Goal: Task Accomplishment & Management: Manage account settings

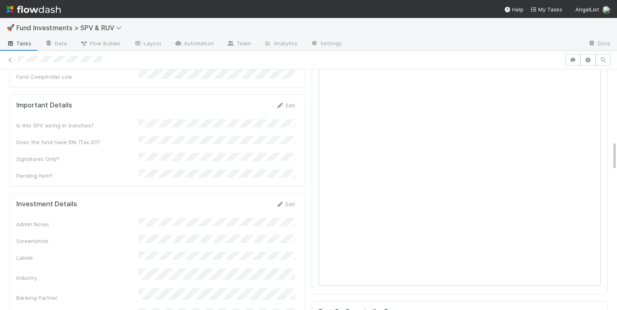
scroll to position [562, 0]
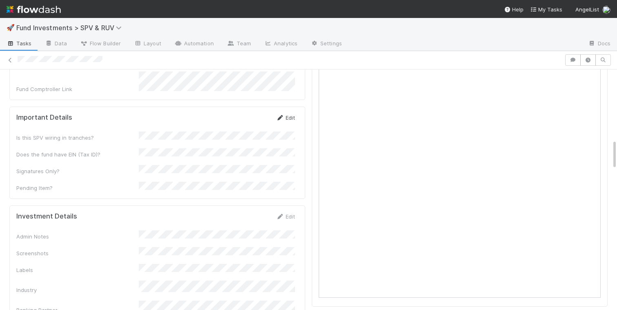
click at [284, 114] on link "Edit" at bounding box center [285, 117] width 19 height 7
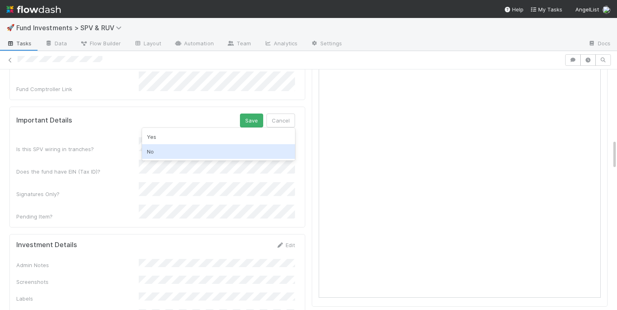
click at [169, 151] on div "No" at bounding box center [218, 151] width 153 height 15
click at [171, 155] on div "Yes" at bounding box center [218, 157] width 153 height 15
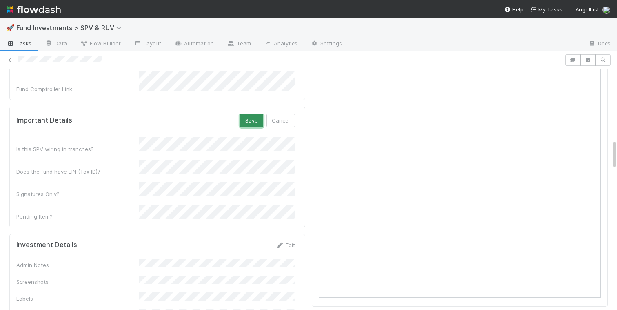
click at [244, 113] on button "Save" at bounding box center [251, 120] width 23 height 14
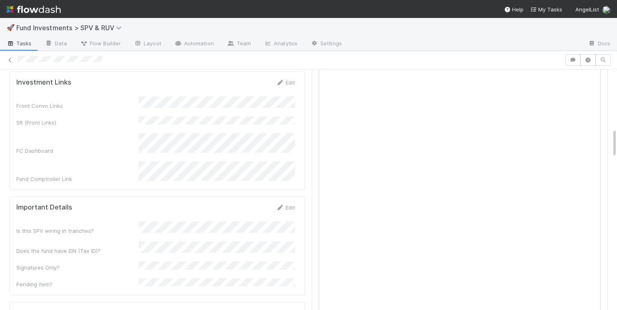
scroll to position [472, 0]
click at [288, 97] on div "Front Convo Links SR (Front Links) FC Dashboard Fund Comptroller Link" at bounding box center [155, 140] width 279 height 87
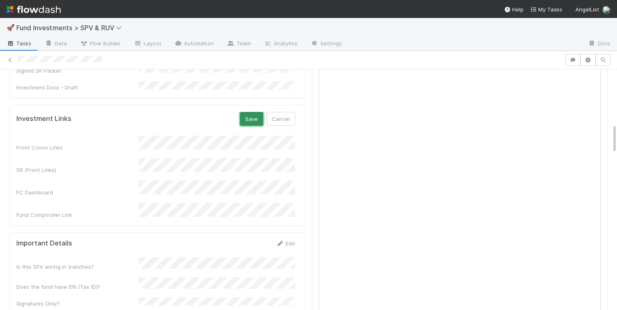
click at [251, 112] on button "Save" at bounding box center [251, 119] width 23 height 14
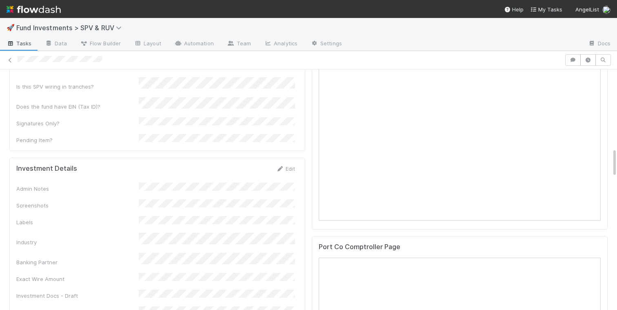
click at [222, 182] on div "Admin Notes Screenshots Labels Industry Banking Partner Exact Wire Amount Inves…" at bounding box center [155, 257] width 279 height 151
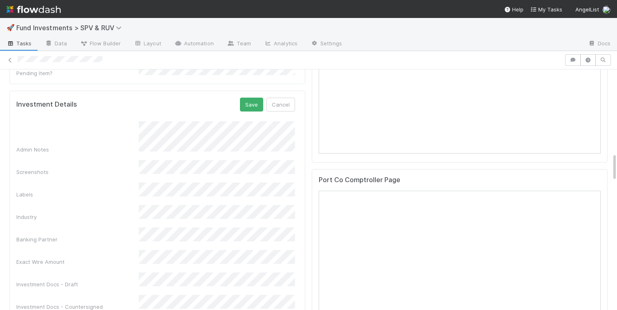
scroll to position [707, 0]
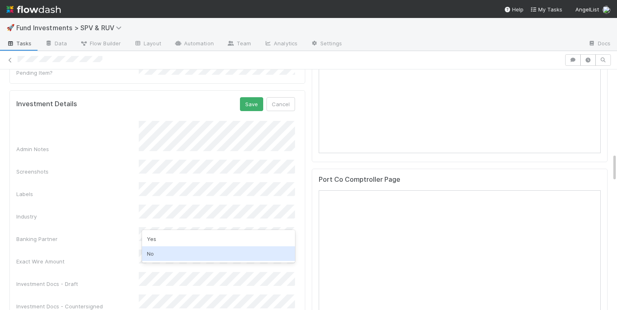
click at [166, 256] on div "No" at bounding box center [218, 253] width 153 height 15
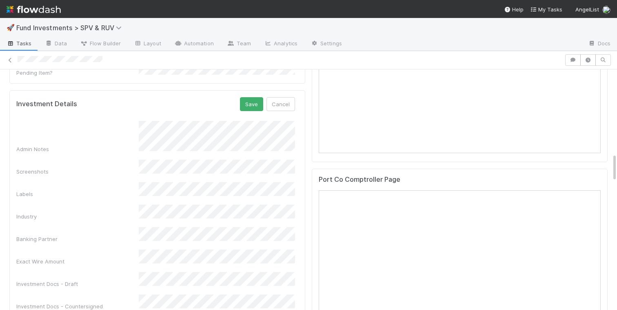
click at [116, 272] on div "Investment Docs - Draft" at bounding box center [155, 280] width 279 height 16
click at [253, 97] on form "Investment Details Save Cancel Admin Notes Screenshots Labels Industry Banking …" at bounding box center [155, 214] width 279 height 235
click at [255, 97] on button "Save" at bounding box center [251, 104] width 23 height 14
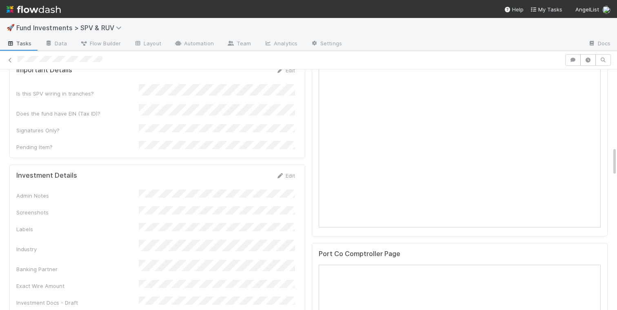
scroll to position [648, 0]
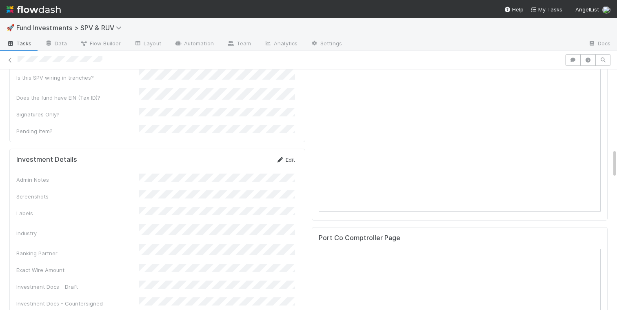
click at [286, 156] on link "Edit" at bounding box center [285, 159] width 19 height 7
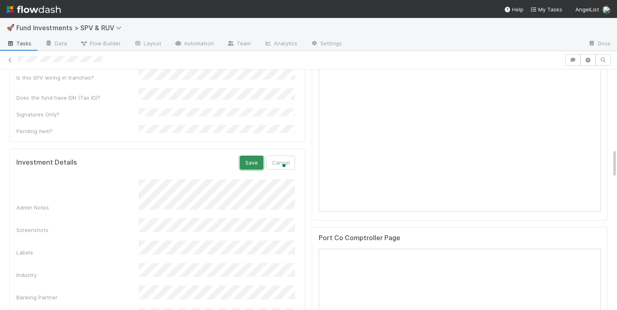
click at [254, 155] on button "Save" at bounding box center [251, 162] width 23 height 14
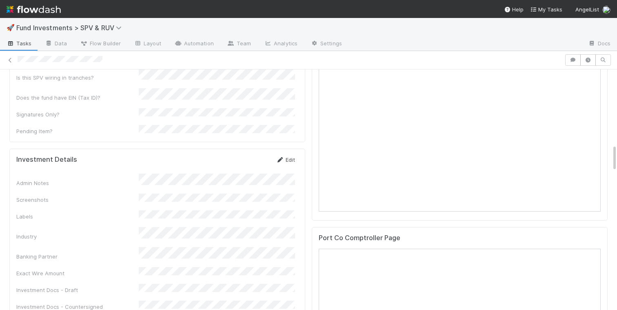
click at [286, 156] on link "Edit" at bounding box center [285, 159] width 19 height 7
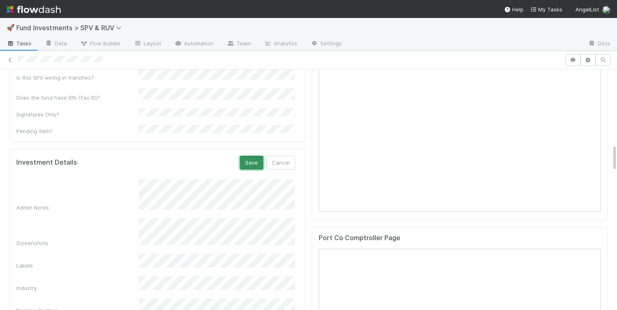
click at [253, 155] on button "Save" at bounding box center [251, 162] width 23 height 14
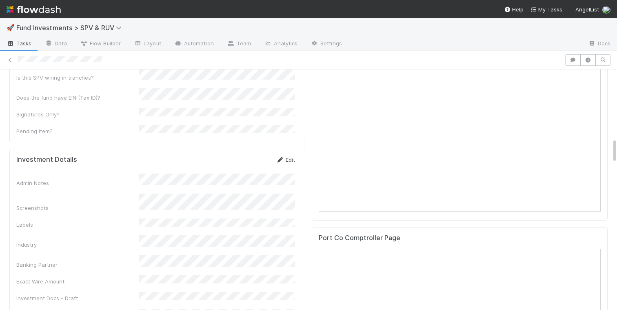
click at [290, 156] on link "Edit" at bounding box center [285, 159] width 19 height 7
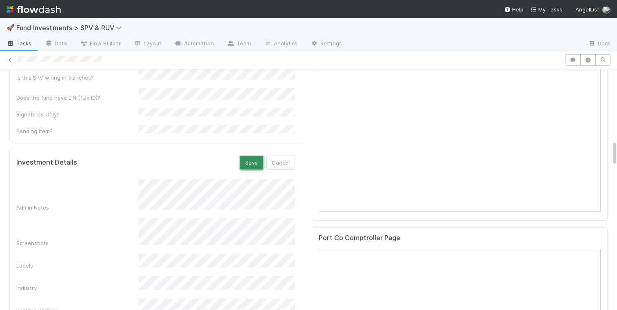
click at [253, 155] on button "Save" at bounding box center [251, 162] width 23 height 14
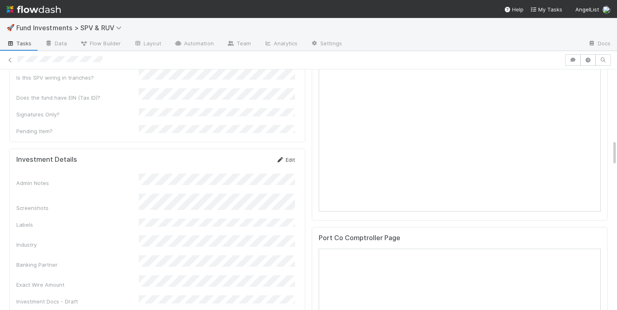
click at [289, 156] on link "Edit" at bounding box center [285, 159] width 19 height 7
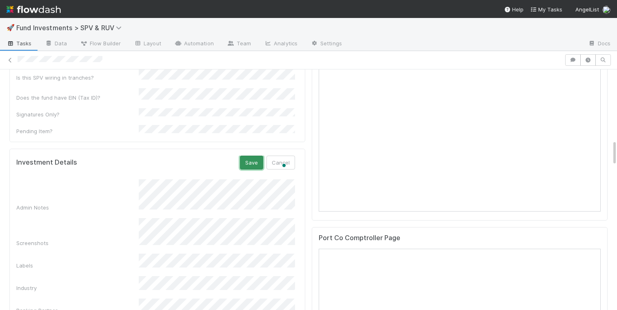
click at [255, 155] on button "Save" at bounding box center [251, 162] width 23 height 14
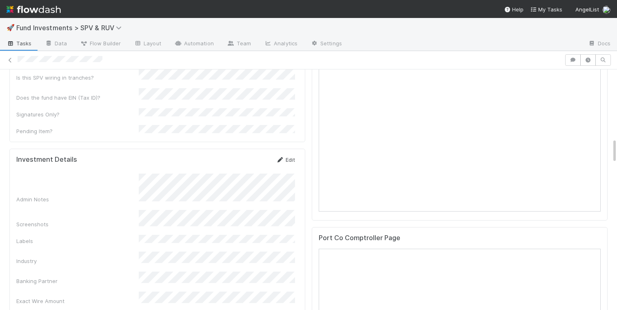
click at [289, 156] on link "Edit" at bounding box center [285, 159] width 19 height 7
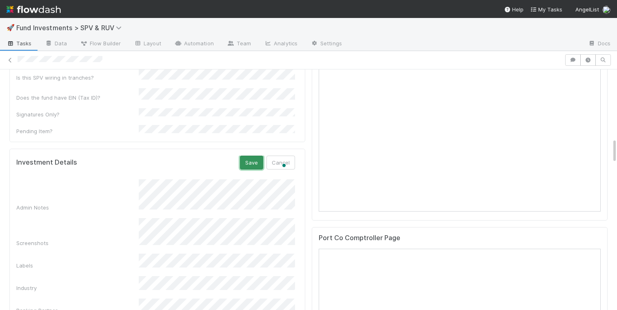
click at [252, 155] on button "Save" at bounding box center [251, 162] width 23 height 14
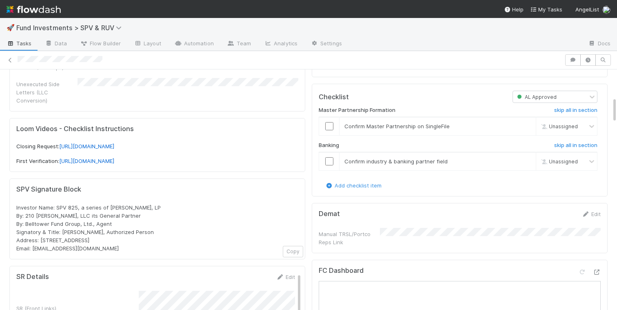
scroll to position [0, 0]
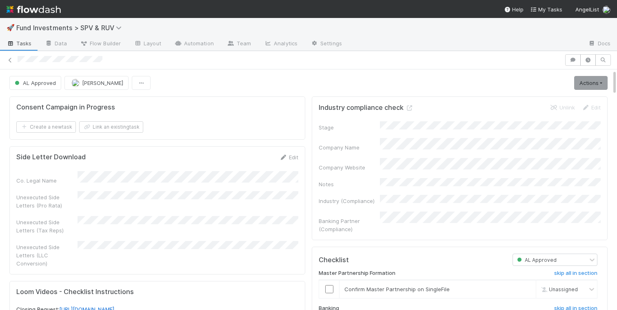
click at [238, 110] on div "Consent Campaign in Progress" at bounding box center [155, 107] width 279 height 8
